Goal: Information Seeking & Learning: Get advice/opinions

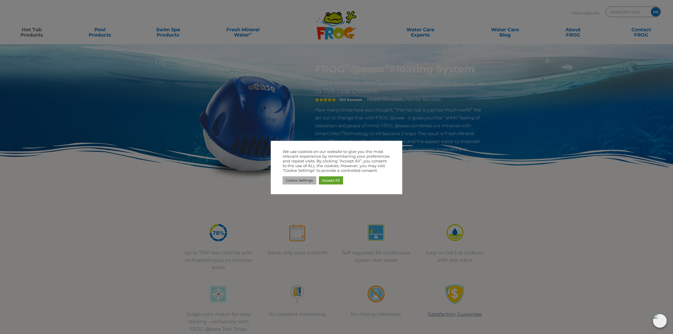
click at [299, 181] on link "Cookie Settings" at bounding box center [300, 180] width 34 height 8
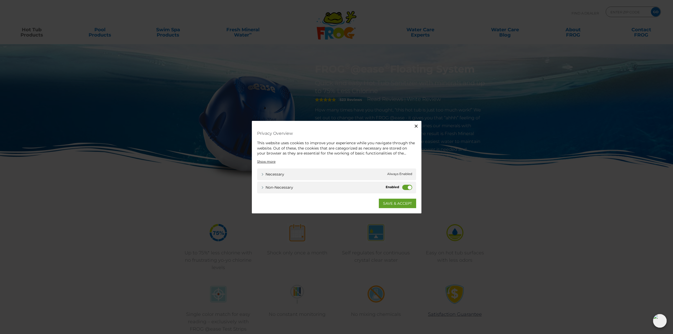
click at [416, 125] on icon "button" at bounding box center [415, 126] width 5 height 5
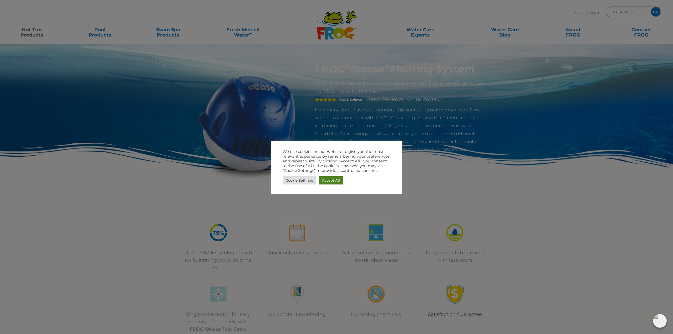
click at [331, 181] on link "Accept All" at bounding box center [331, 180] width 24 height 8
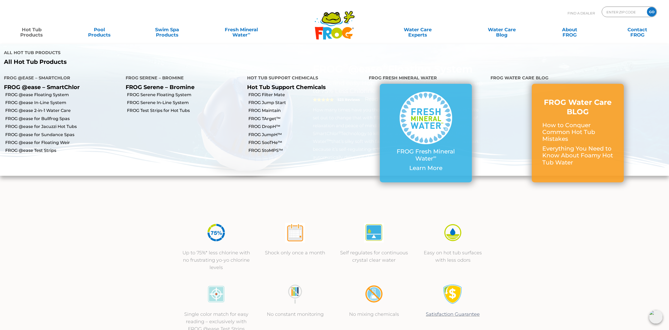
click at [35, 31] on link "Hot Tub Products" at bounding box center [31, 29] width 53 height 11
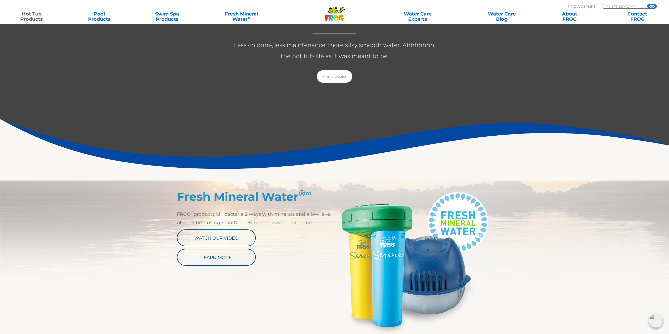
scroll to position [131, 0]
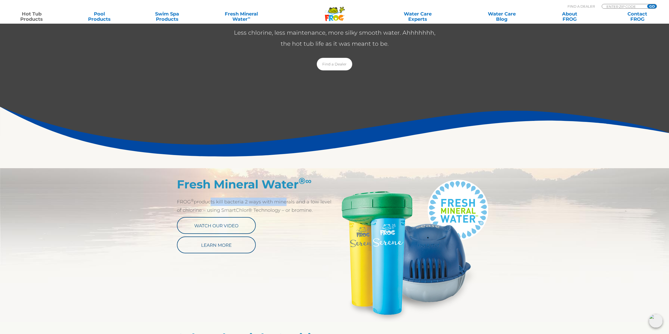
drag, startPoint x: 213, startPoint y: 202, endPoint x: 281, endPoint y: 204, distance: 68.4
click at [281, 204] on p "FROG ® products kill bacteria 2 ways with minerals and a low level of chlorine …" at bounding box center [256, 206] width 158 height 17
click at [288, 204] on p "FROG ® products kill bacteria 2 ways with minerals and a low level of chlorine …" at bounding box center [256, 206] width 158 height 17
drag, startPoint x: 266, startPoint y: 210, endPoint x: 210, endPoint y: 213, distance: 55.8
click at [210, 213] on p "FROG ® products kill bacteria 2 ways with minerals and a low level of chlorine …" at bounding box center [256, 206] width 158 height 17
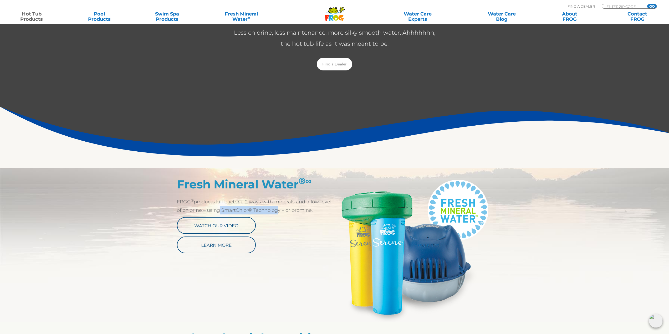
click at [210, 210] on p "FROG ® products kill bacteria 2 ways with minerals and a low level of chlorine …" at bounding box center [256, 206] width 158 height 17
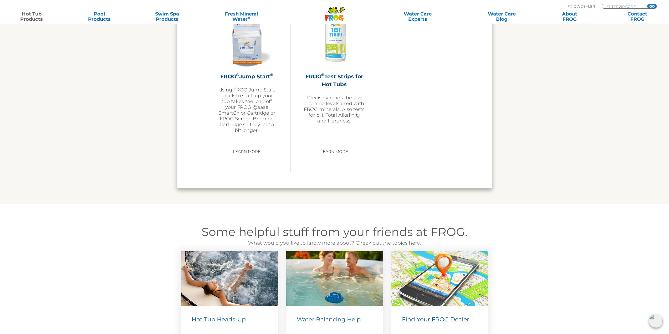
scroll to position [1314, 0]
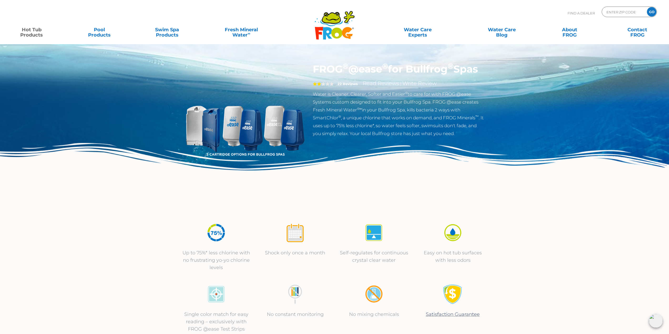
click at [348, 86] on strong "22 Reviews" at bounding box center [347, 84] width 20 height 4
click at [334, 88] on div "2" at bounding box center [324, 83] width 22 height 7
click at [383, 86] on link "Read Reviews" at bounding box center [381, 83] width 36 height 6
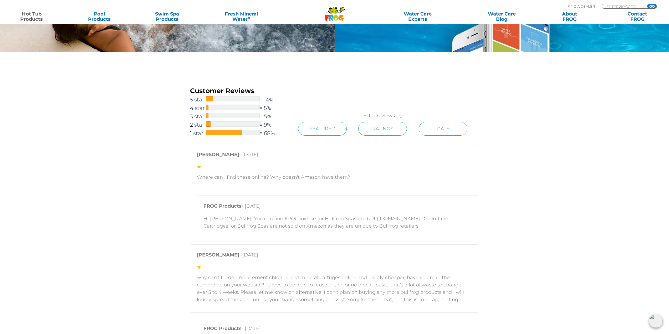
scroll to position [1013, 0]
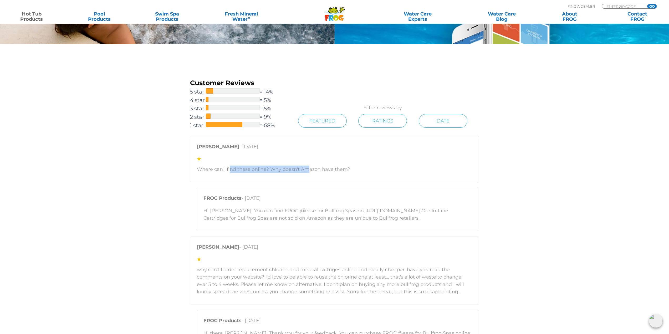
drag, startPoint x: 244, startPoint y: 171, endPoint x: 307, endPoint y: 171, distance: 63.3
click at [307, 171] on p "Where can I find these online? Why doesn't Amazon have them?" at bounding box center [334, 169] width 275 height 7
click at [309, 171] on p "Where can I find these online? Why doesn't Amazon have them?" at bounding box center [334, 169] width 275 height 7
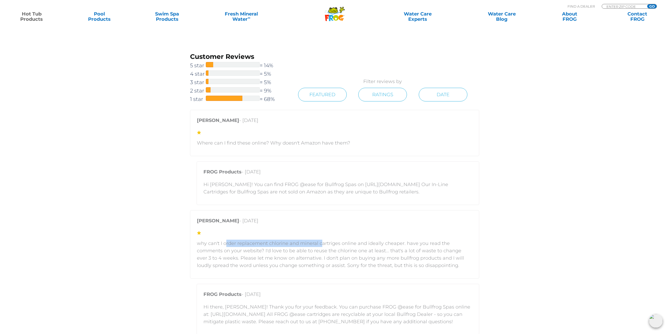
drag, startPoint x: 233, startPoint y: 245, endPoint x: 319, endPoint y: 245, distance: 86.7
click at [319, 245] on p "why can't I order replacement chlorine and mineral cartriges online and ideally…" at bounding box center [334, 254] width 275 height 29
click at [322, 246] on p "why can't I order replacement chlorine and mineral cartriges online and ideally…" at bounding box center [334, 254] width 275 height 29
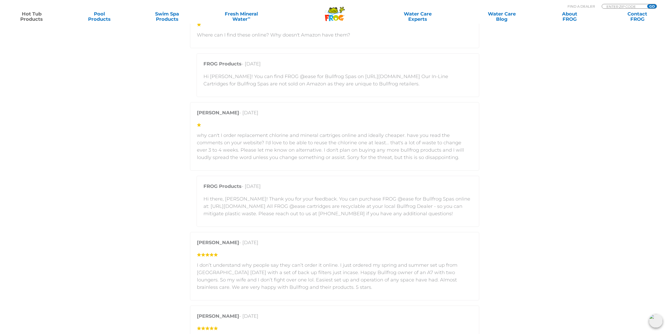
scroll to position [1157, 0]
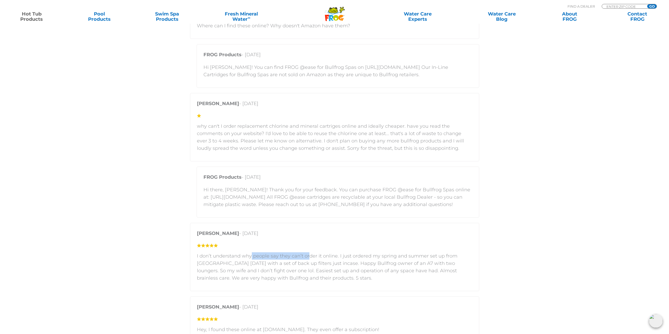
drag, startPoint x: 263, startPoint y: 257, endPoint x: 314, endPoint y: 254, distance: 51.1
click at [310, 254] on p "I don’t understand why people say they can’t order it online. I just ordered my…" at bounding box center [334, 266] width 275 height 29
click at [316, 254] on p "I don’t understand why people say they can’t order it online. I just ordered my…" at bounding box center [334, 266] width 275 height 29
drag, startPoint x: 210, startPoint y: 264, endPoint x: 287, endPoint y: 264, distance: 77.8
click at [287, 264] on p "I don’t understand why people say they can’t order it online. I just ordered my…" at bounding box center [334, 266] width 275 height 29
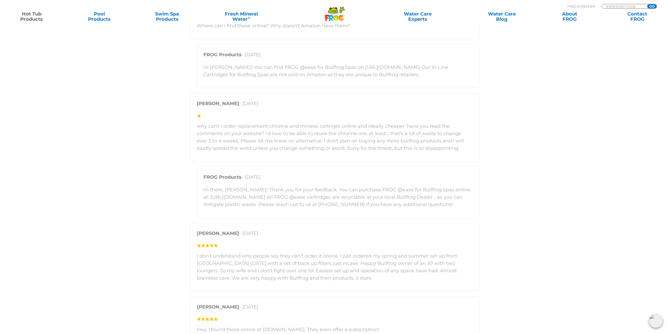
click at [294, 263] on p "I don’t understand why people say they can’t order it online. I just ordered my…" at bounding box center [334, 266] width 275 height 29
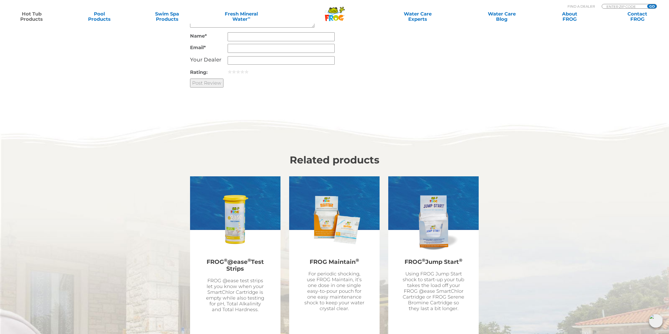
scroll to position [1718, 0]
